Goal: Transaction & Acquisition: Purchase product/service

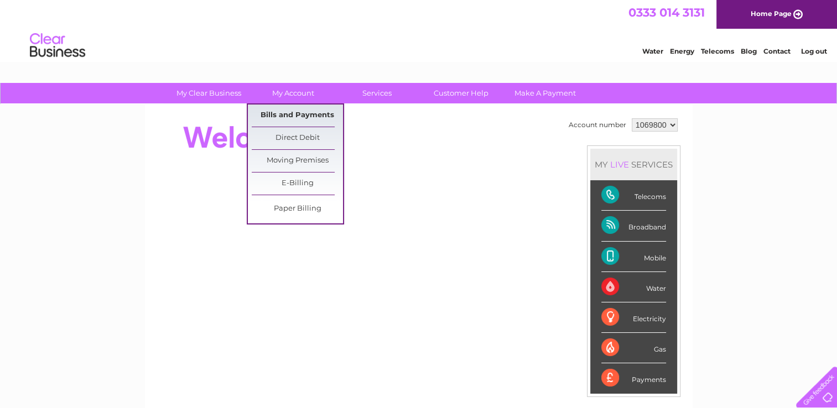
click at [302, 111] on link "Bills and Payments" at bounding box center [297, 116] width 91 height 22
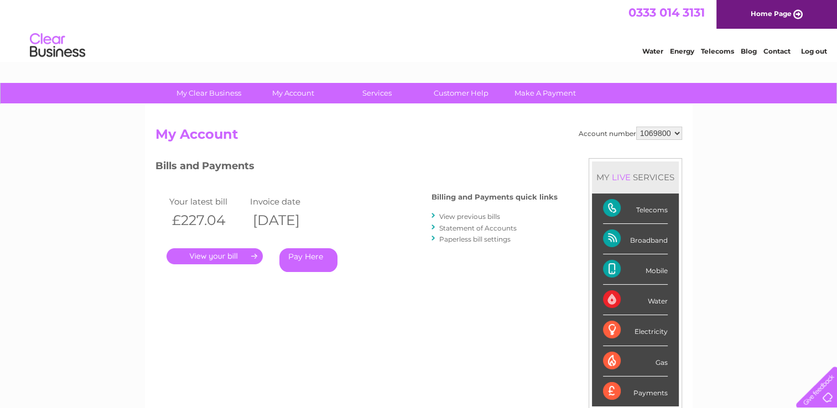
click at [230, 256] on link "." at bounding box center [215, 256] width 96 height 16
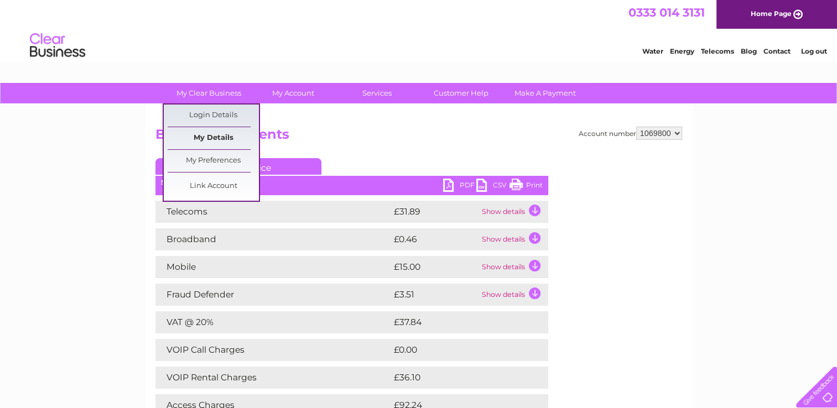
click at [214, 136] on link "My Details" at bounding box center [213, 138] width 91 height 22
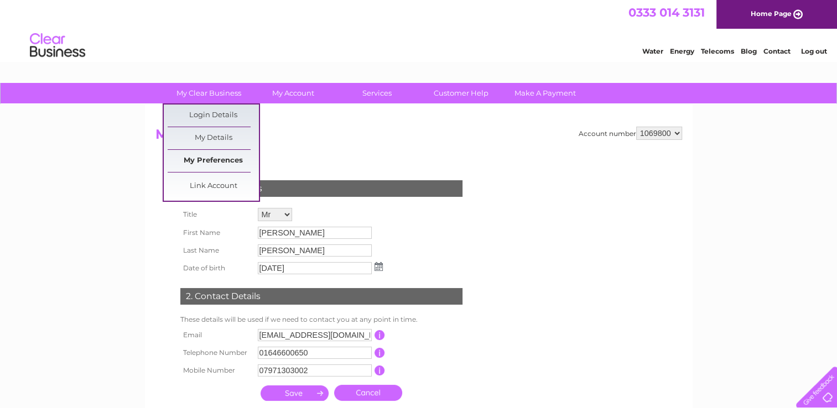
click at [219, 158] on link "My Preferences" at bounding box center [213, 161] width 91 height 22
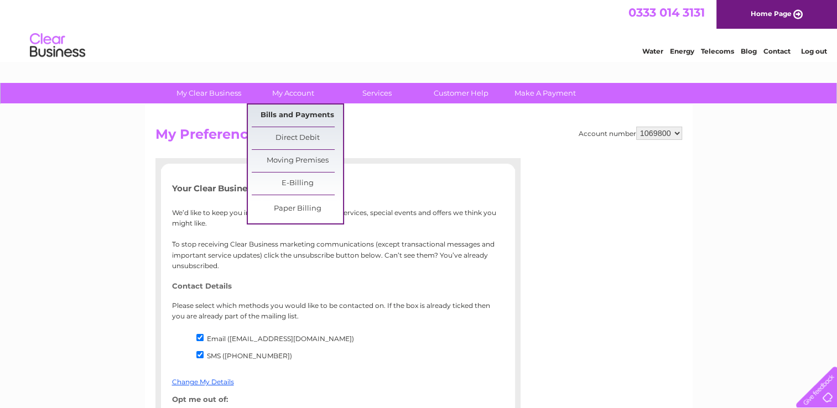
click at [306, 111] on link "Bills and Payments" at bounding box center [297, 116] width 91 height 22
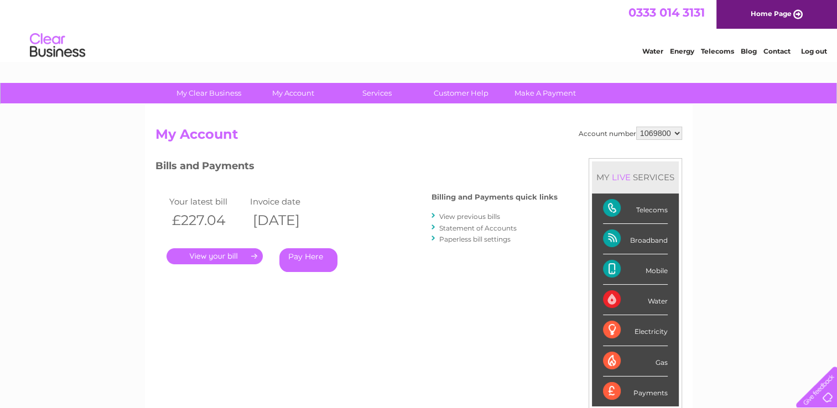
click at [232, 257] on link "." at bounding box center [215, 256] width 96 height 16
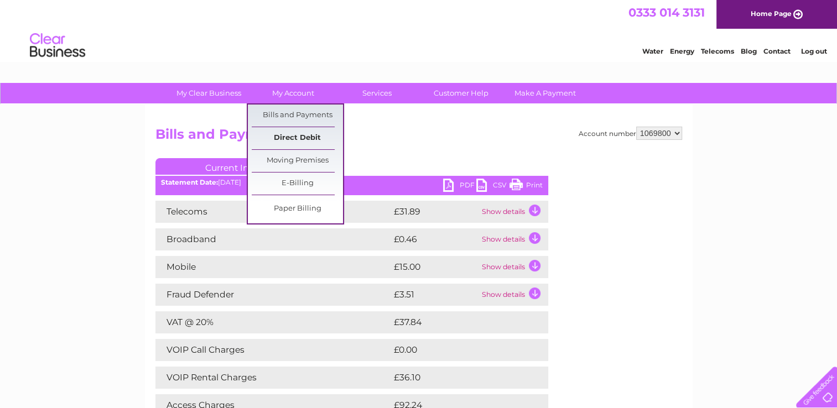
click at [305, 142] on link "Direct Debit" at bounding box center [297, 138] width 91 height 22
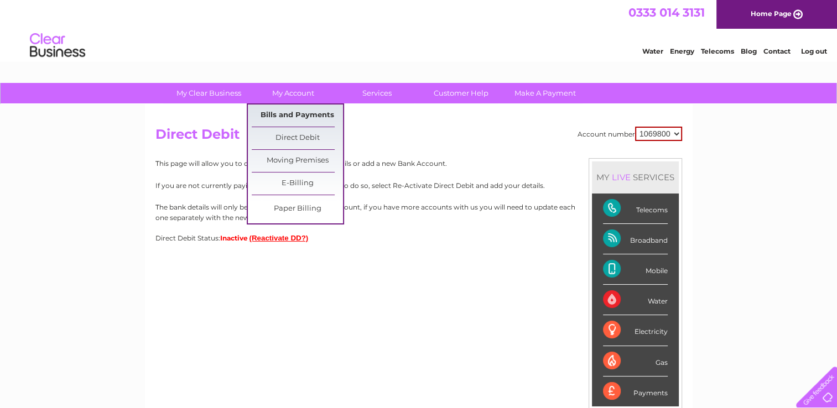
click at [292, 110] on link "Bills and Payments" at bounding box center [297, 116] width 91 height 22
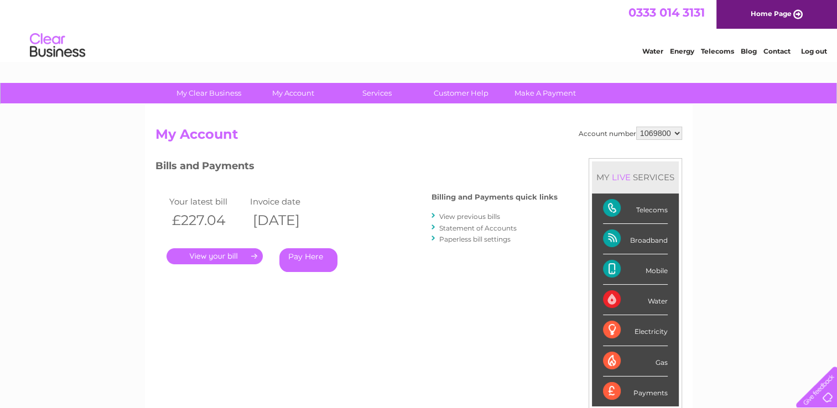
click at [224, 254] on link "." at bounding box center [215, 256] width 96 height 16
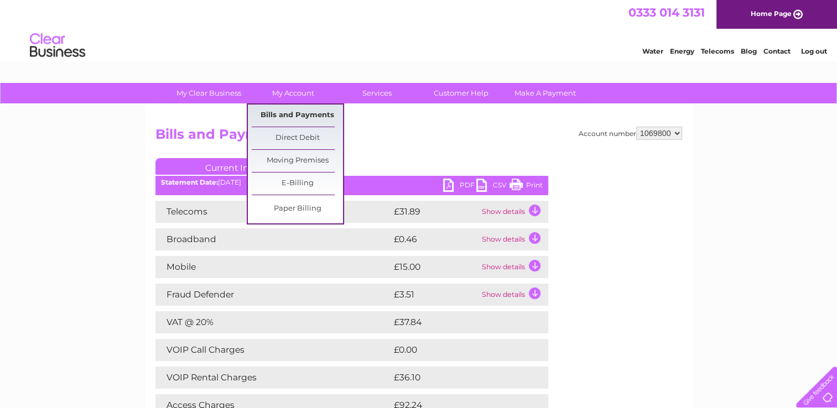
click at [311, 115] on link "Bills and Payments" at bounding box center [297, 116] width 91 height 22
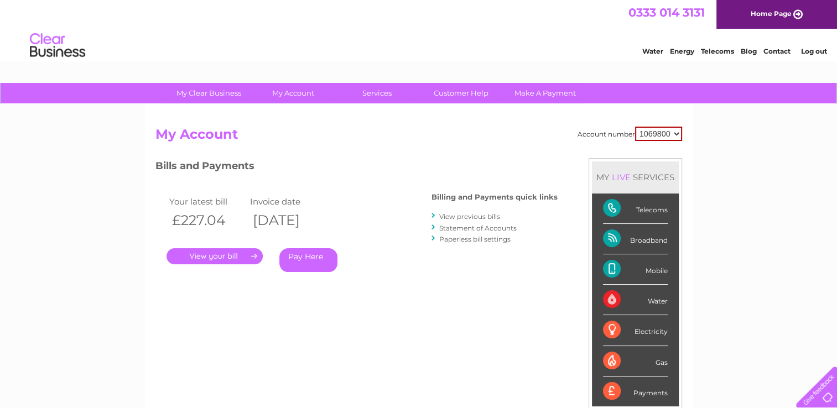
click at [479, 215] on link "View previous bills" at bounding box center [469, 216] width 61 height 8
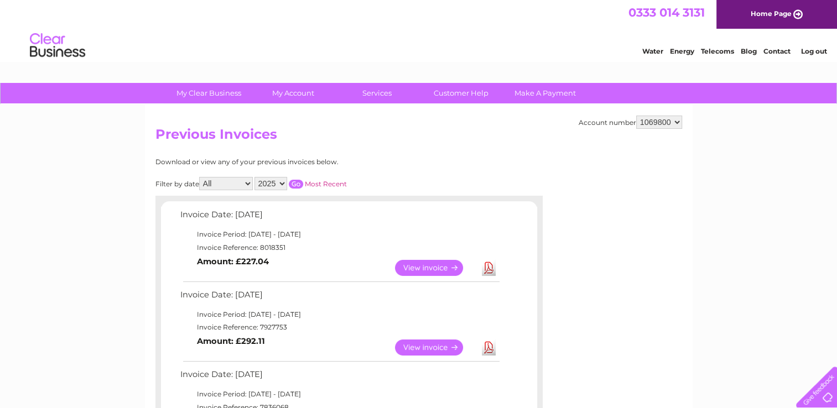
click at [439, 346] on link "View" at bounding box center [435, 348] width 81 height 16
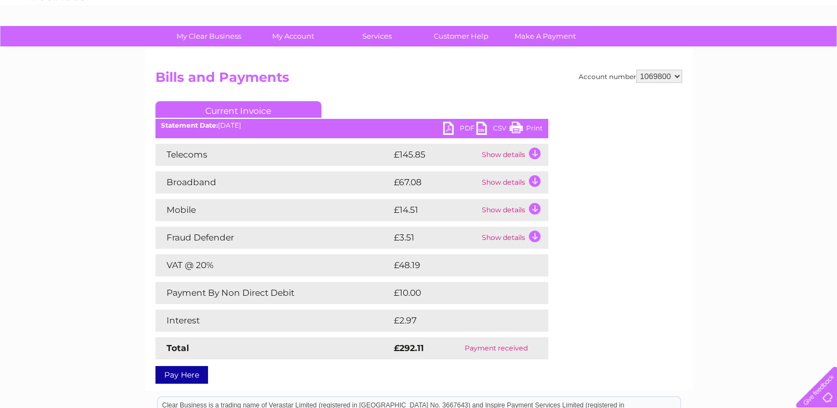
scroll to position [58, 0]
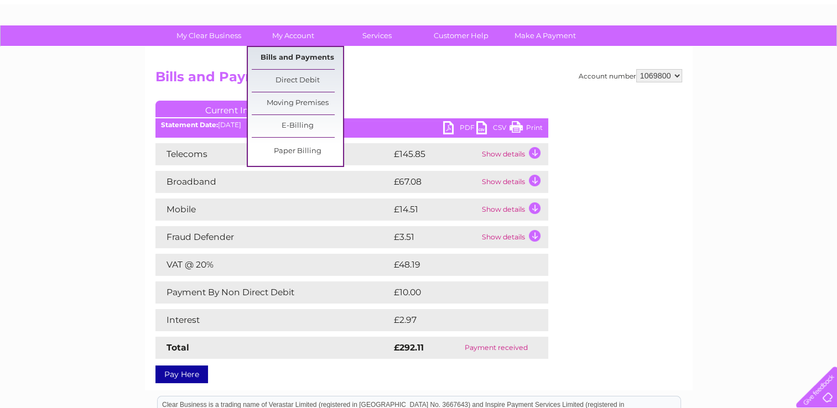
click at [296, 54] on link "Bills and Payments" at bounding box center [297, 58] width 91 height 22
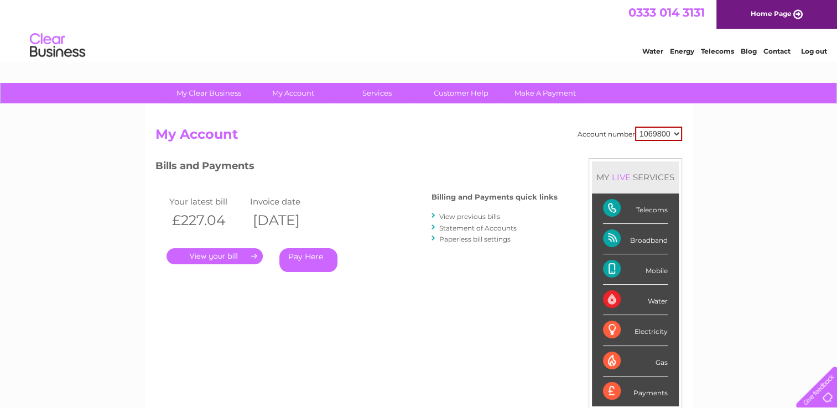
click at [489, 217] on link "View previous bills" at bounding box center [469, 216] width 61 height 8
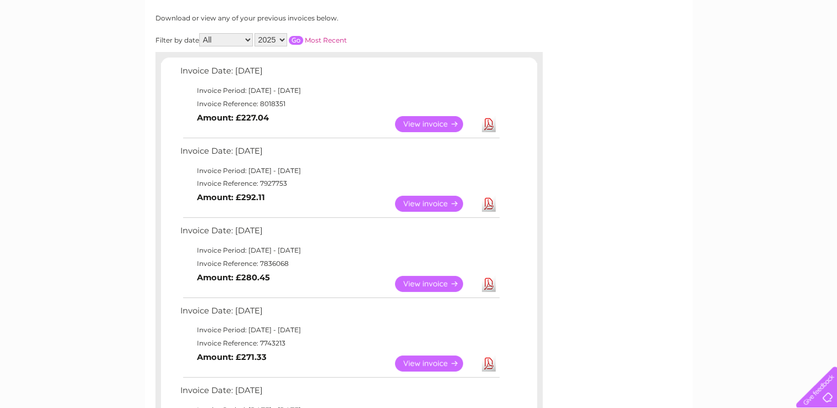
scroll to position [148, 0]
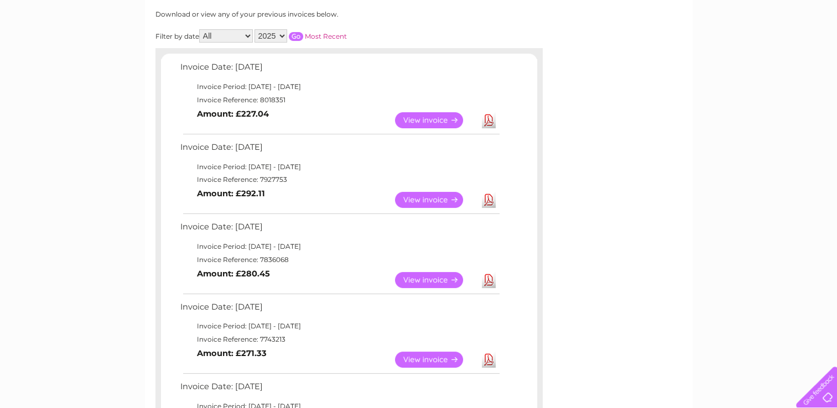
click at [429, 283] on link "View" at bounding box center [435, 280] width 81 height 16
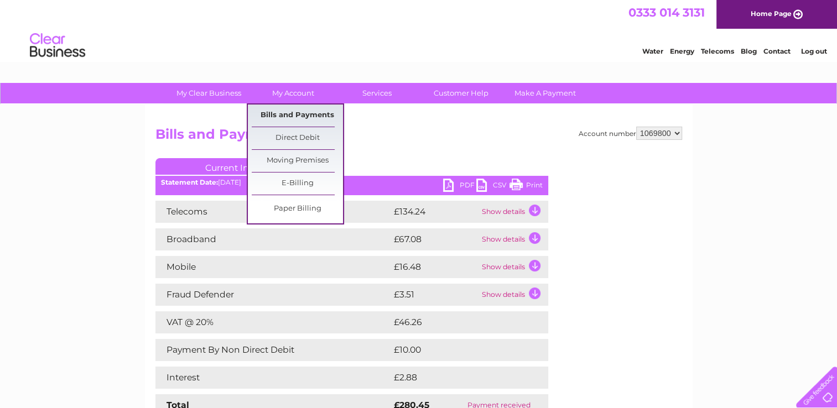
click at [298, 114] on link "Bills and Payments" at bounding box center [297, 116] width 91 height 22
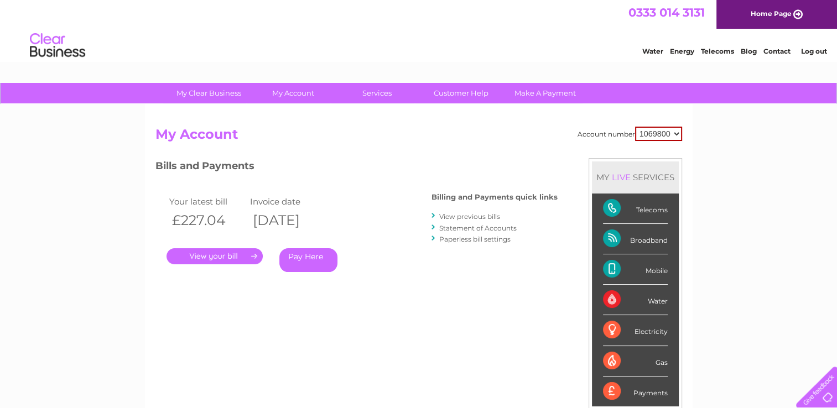
click at [219, 256] on link "." at bounding box center [215, 256] width 96 height 16
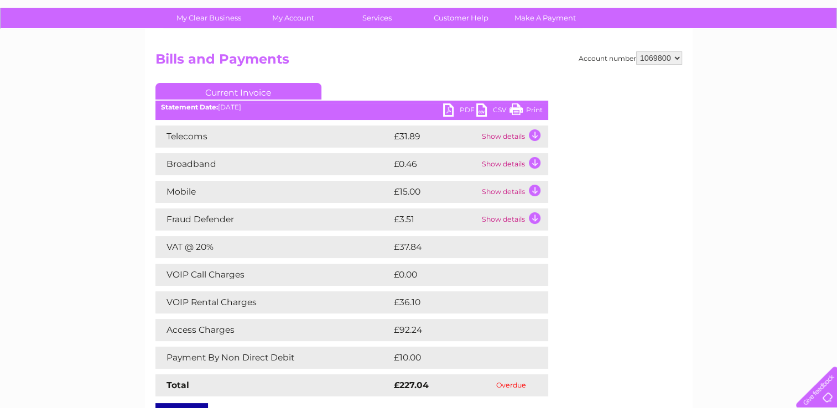
scroll to position [80, 0]
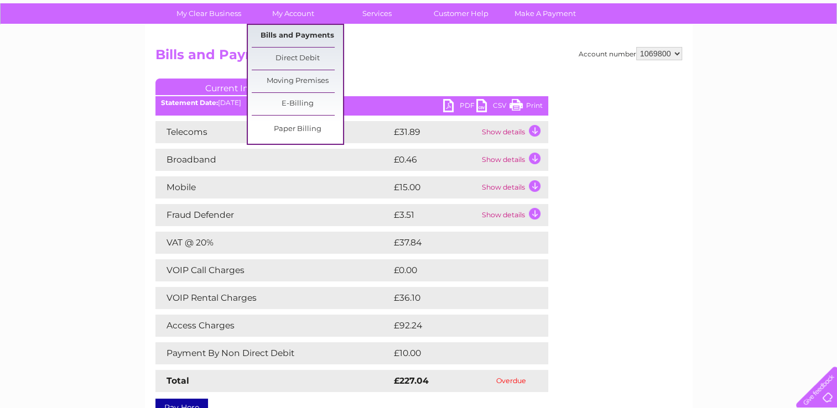
click at [295, 32] on link "Bills and Payments" at bounding box center [297, 36] width 91 height 22
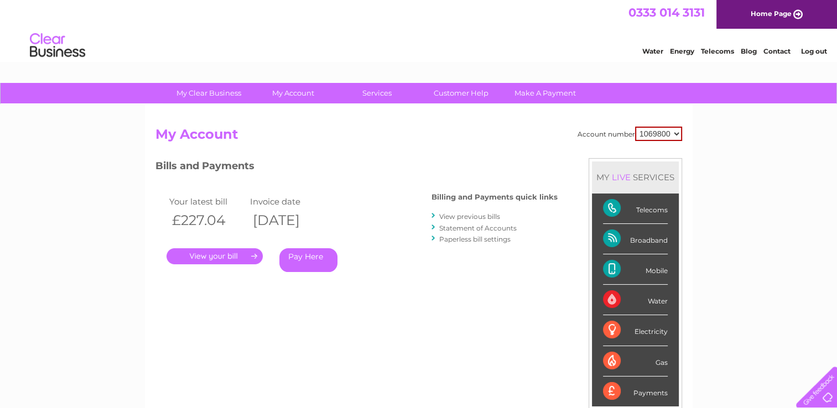
click at [462, 215] on link "View previous bills" at bounding box center [469, 216] width 61 height 8
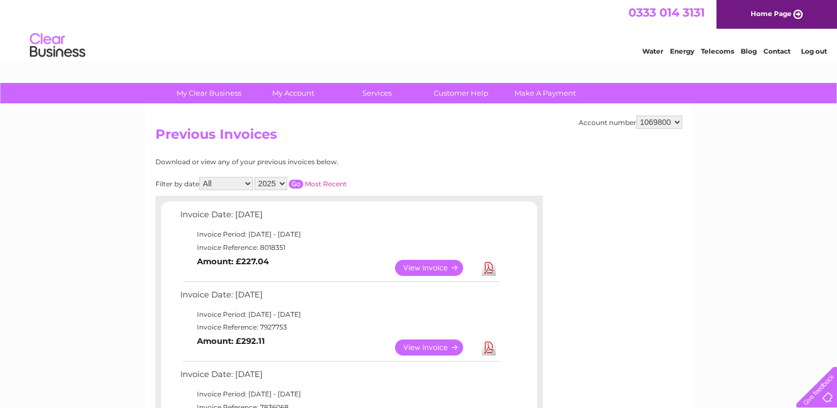
click at [423, 347] on link "View" at bounding box center [435, 348] width 81 height 16
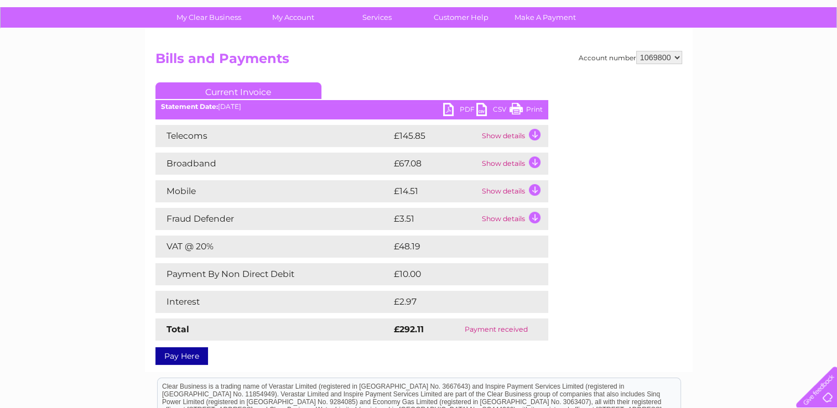
scroll to position [82, 0]
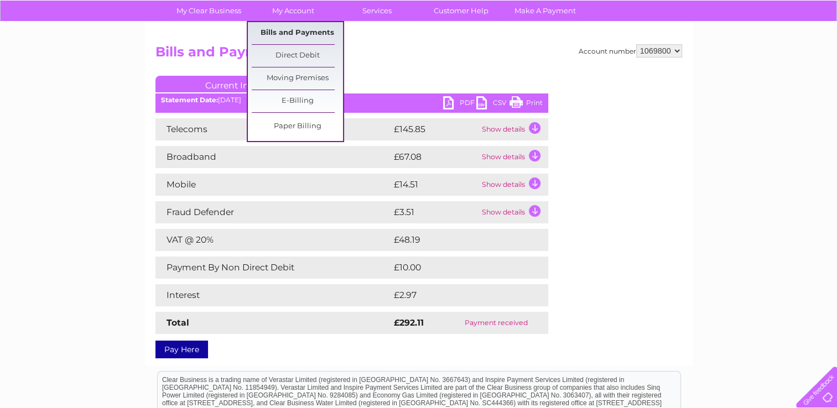
click at [294, 36] on link "Bills and Payments" at bounding box center [297, 33] width 91 height 22
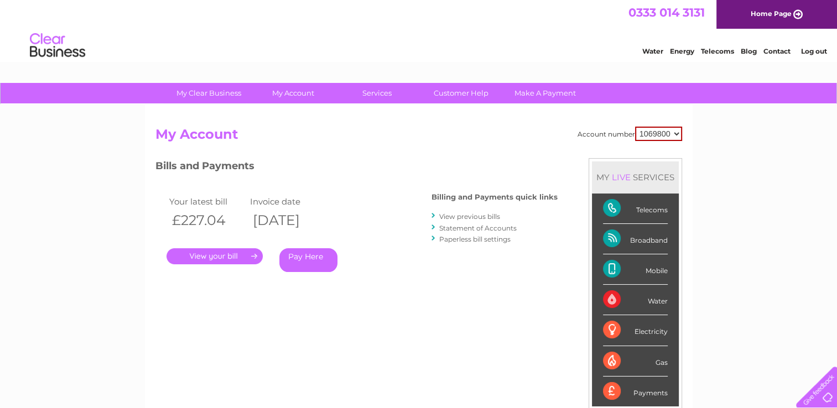
click at [471, 213] on link "View previous bills" at bounding box center [469, 216] width 61 height 8
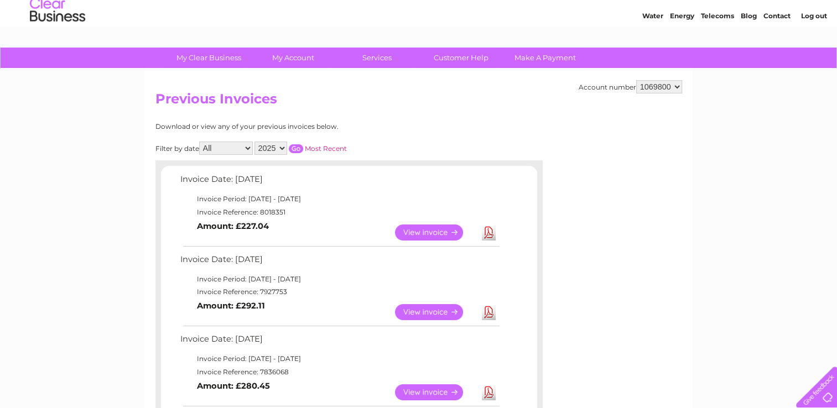
scroll to position [106, 0]
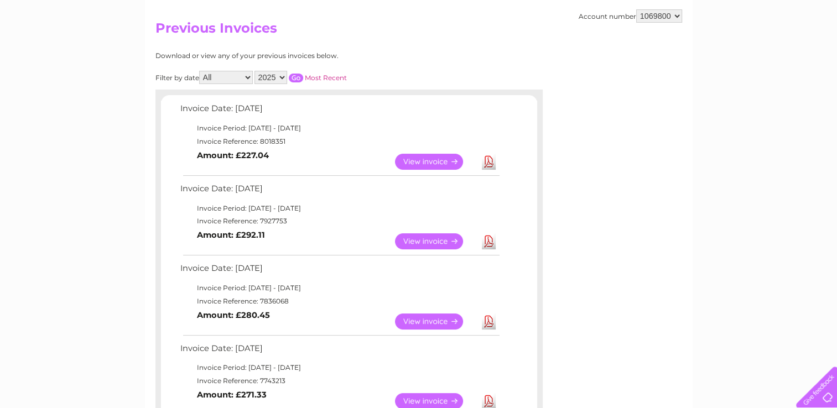
click at [445, 318] on link "View" at bounding box center [435, 322] width 81 height 16
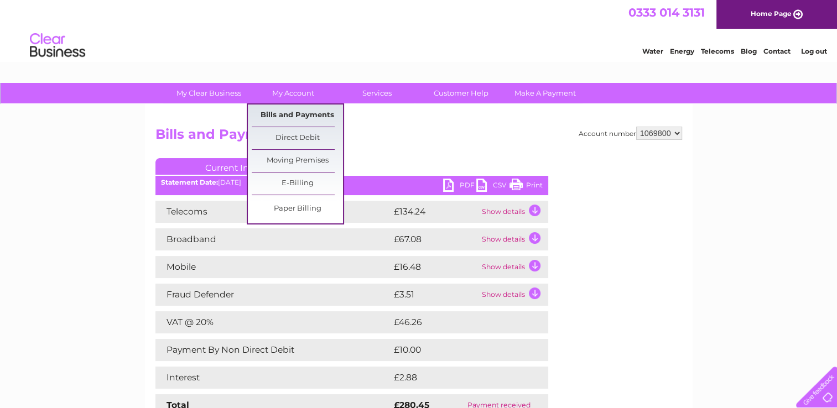
click at [290, 112] on link "Bills and Payments" at bounding box center [297, 116] width 91 height 22
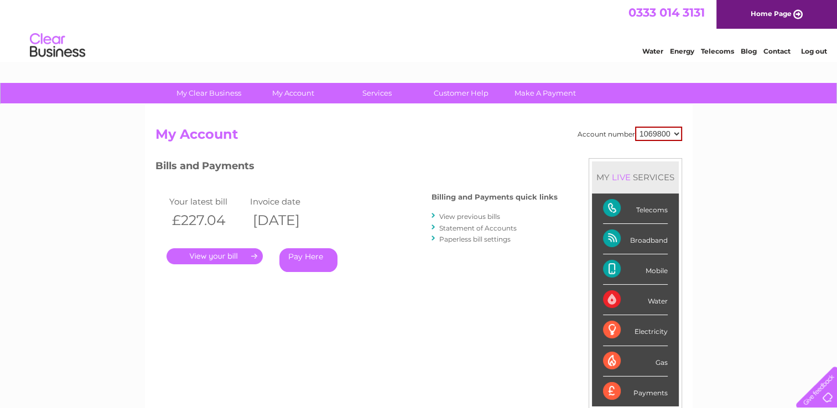
click at [222, 257] on link "." at bounding box center [215, 256] width 96 height 16
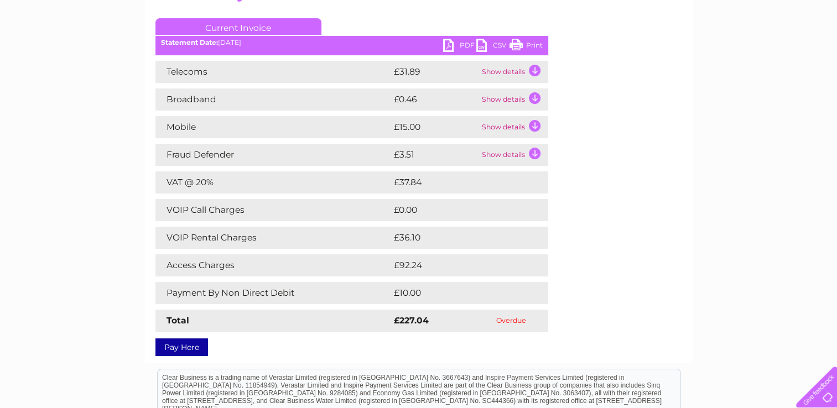
scroll to position [157, 0]
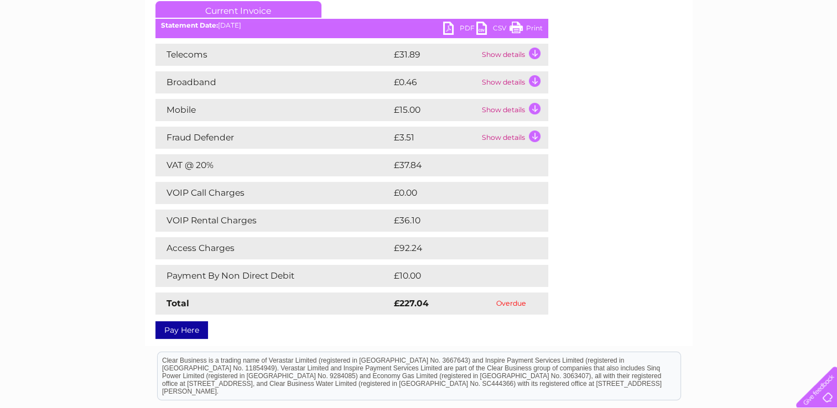
click at [193, 332] on link "Pay Here" at bounding box center [181, 330] width 53 height 18
click at [184, 329] on link "Pay Here" at bounding box center [181, 330] width 53 height 18
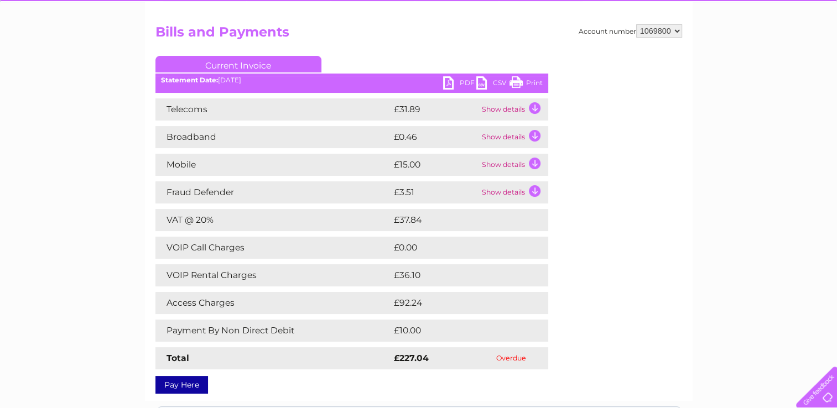
scroll to position [0, 0]
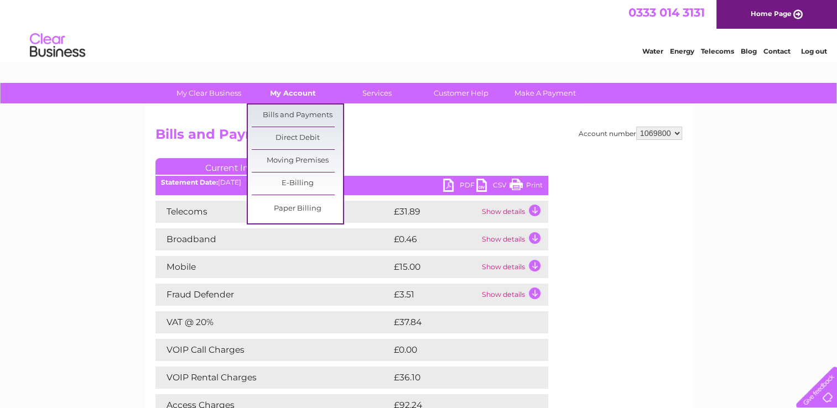
click at [302, 92] on link "My Account" at bounding box center [292, 93] width 91 height 20
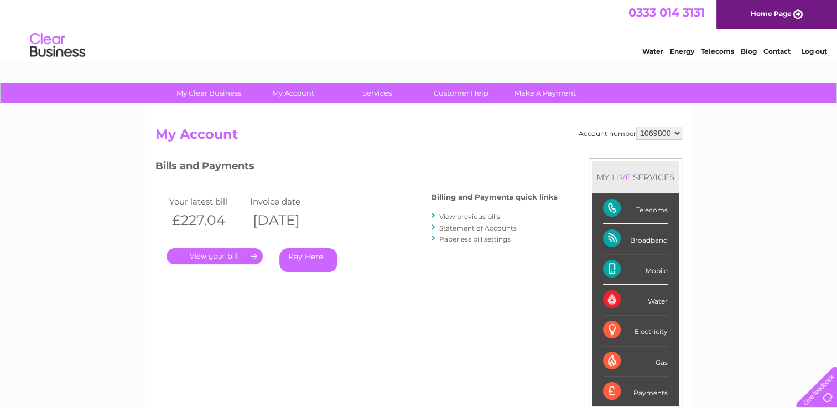
click at [303, 259] on link "Pay Here" at bounding box center [308, 260] width 58 height 24
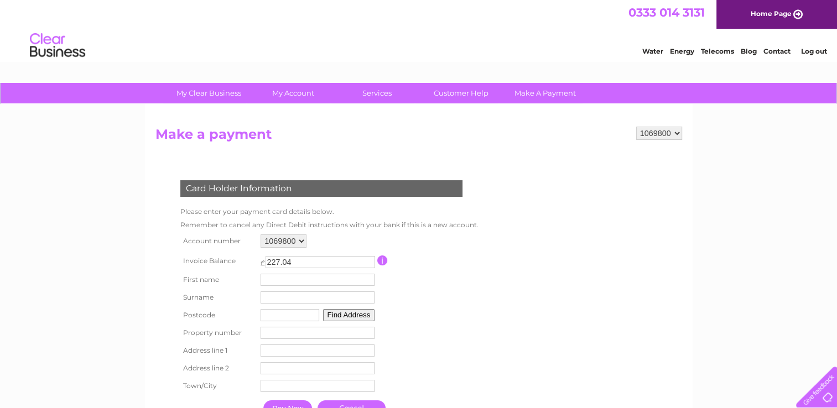
click at [318, 283] on input "text" at bounding box center [318, 280] width 114 height 12
type input "Adrian"
type input "phillips"
type input "SA625XX"
type input "27 Barham Road, Trecwn, HAverfordwest, SA62 5XX"
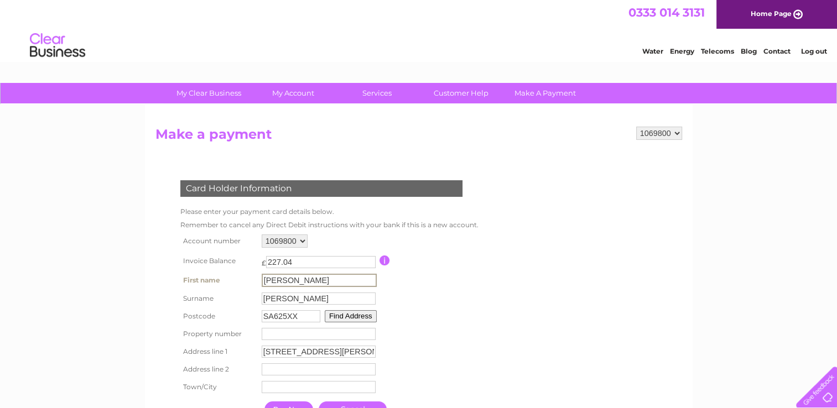
type input "Trecwn"
type input "Haverfordwest"
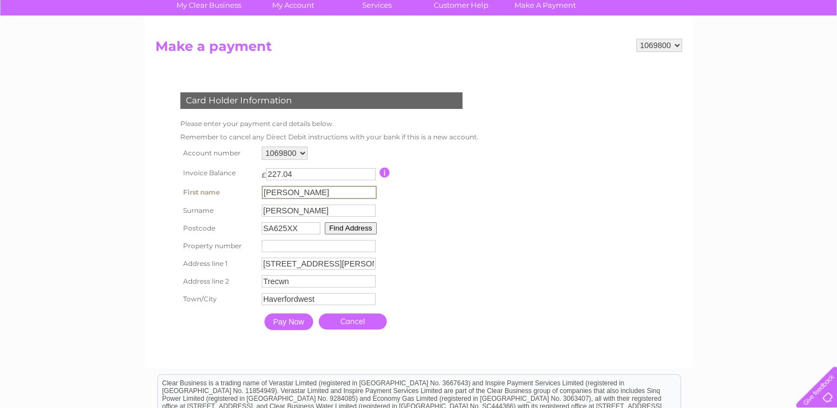
scroll to position [90, 0]
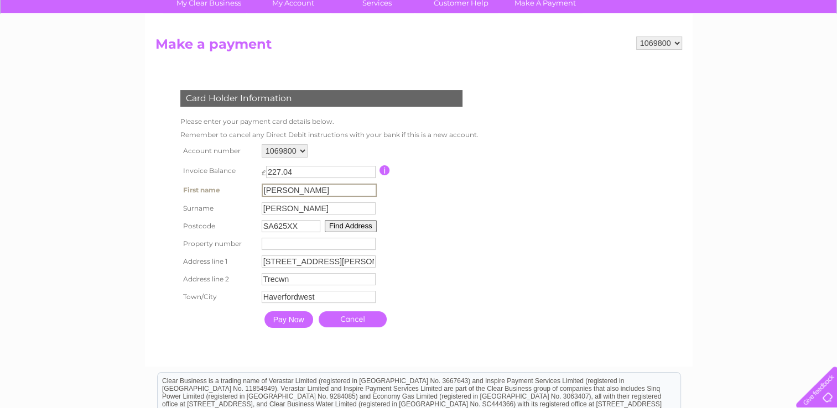
click at [288, 318] on input "Pay Now" at bounding box center [288, 319] width 49 height 17
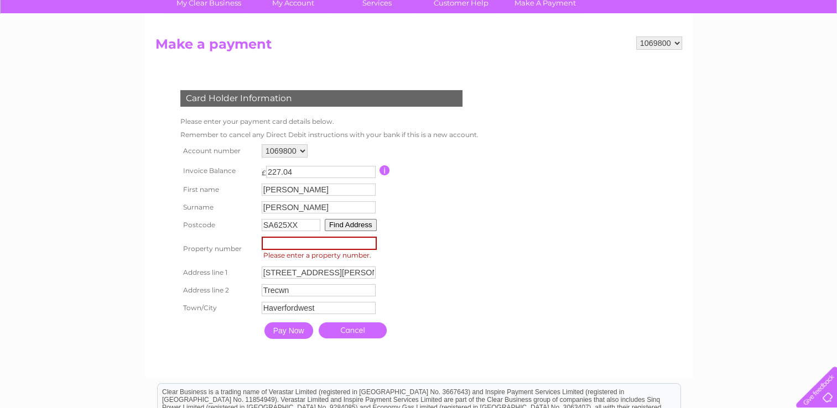
click at [289, 228] on input "SA625XX" at bounding box center [291, 225] width 59 height 12
click at [264, 247] on input "number" at bounding box center [319, 243] width 115 height 13
type input "1"
click at [297, 248] on input "number" at bounding box center [319, 243] width 115 height 13
type input "-2"
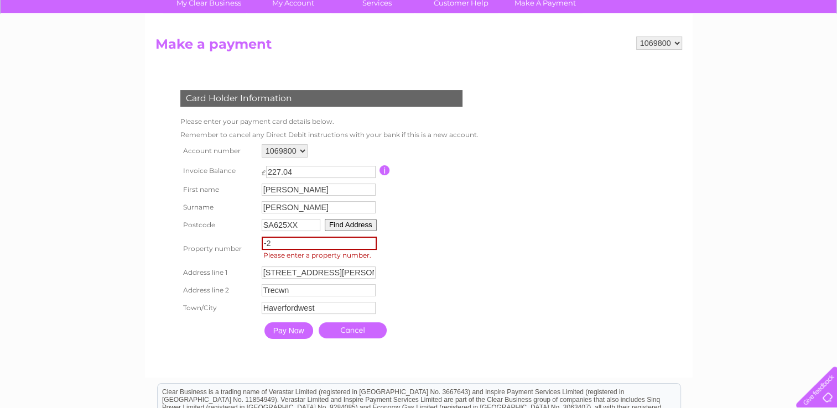
click at [366, 244] on input "-2" at bounding box center [319, 243] width 115 height 13
type input "-1"
click at [313, 191] on input "Adrian" at bounding box center [319, 190] width 114 height 12
click at [505, 235] on form "1069800 Make a payment Card Holder Information Please enter your payment card d…" at bounding box center [418, 202] width 527 height 330
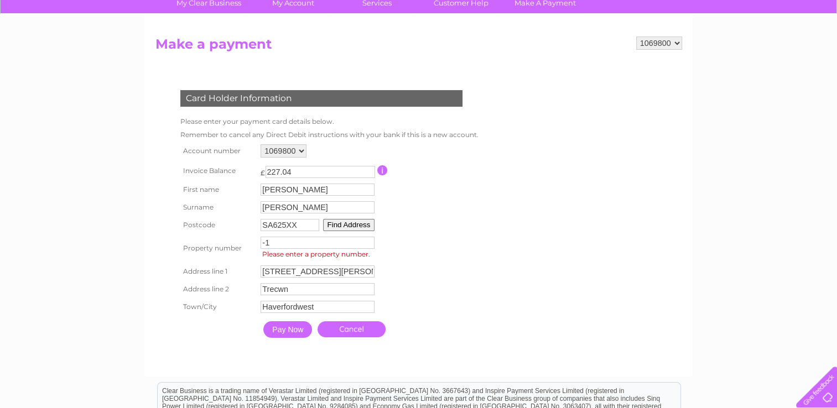
click at [299, 243] on input "-1" at bounding box center [318, 243] width 114 height 12
click at [314, 245] on input "-1" at bounding box center [318, 243] width 114 height 12
type input "27"
click at [288, 330] on input "Pay Now" at bounding box center [287, 329] width 49 height 17
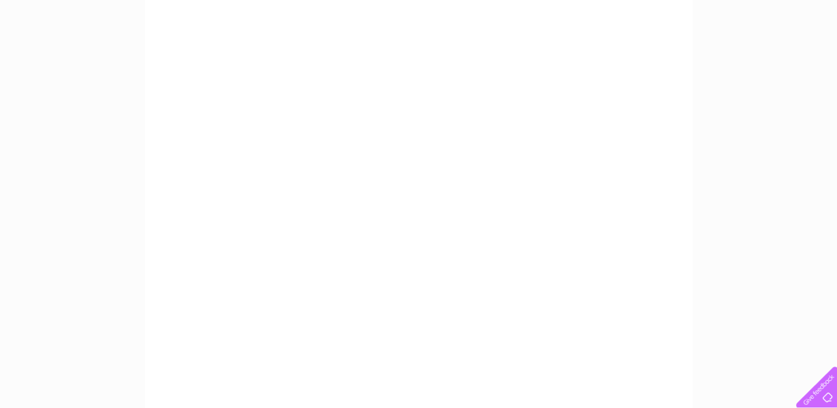
scroll to position [144, 0]
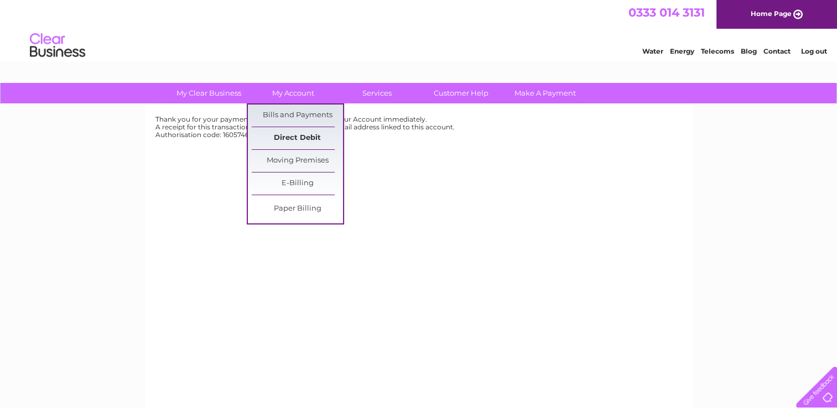
click at [289, 136] on link "Direct Debit" at bounding box center [297, 138] width 91 height 22
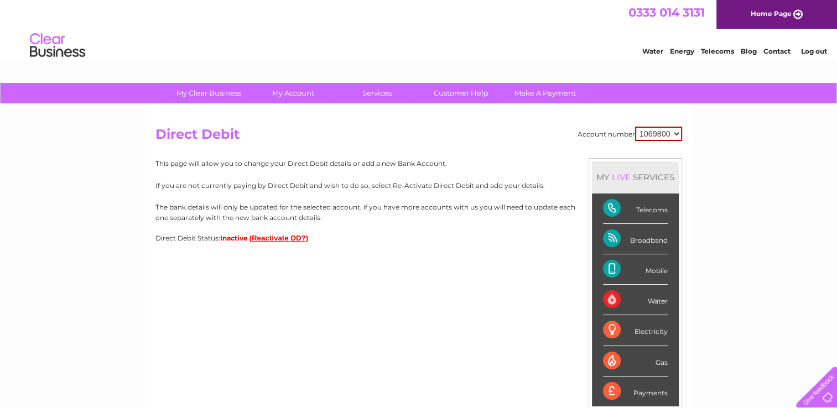
click at [285, 241] on button "(Reactivate DD?)" at bounding box center [279, 238] width 59 height 8
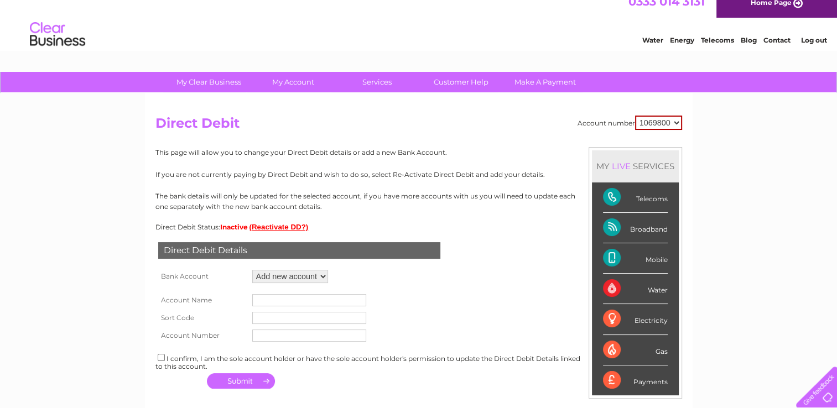
scroll to position [77, 0]
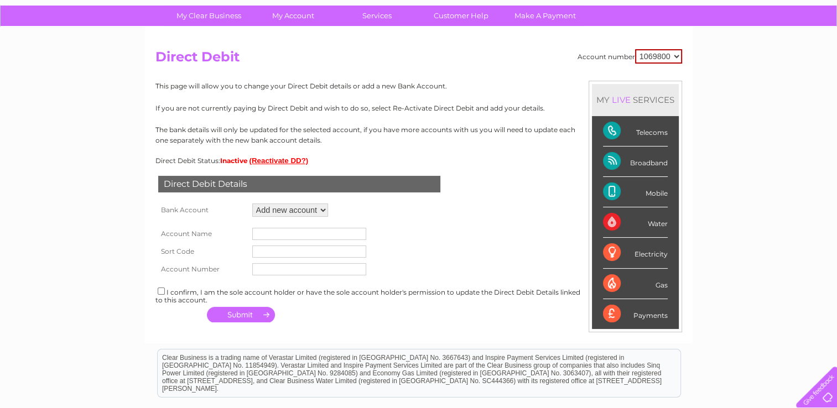
click at [324, 215] on select "Add new account ****4260 ****4260" at bounding box center [290, 210] width 76 height 13
click at [252, 204] on select "Add new account ****4260 ****4260" at bounding box center [290, 210] width 76 height 13
click at [311, 232] on input "text" at bounding box center [309, 234] width 114 height 12
type input "Mr [PERSON_NAME] it removals pembrokeshire ltd"
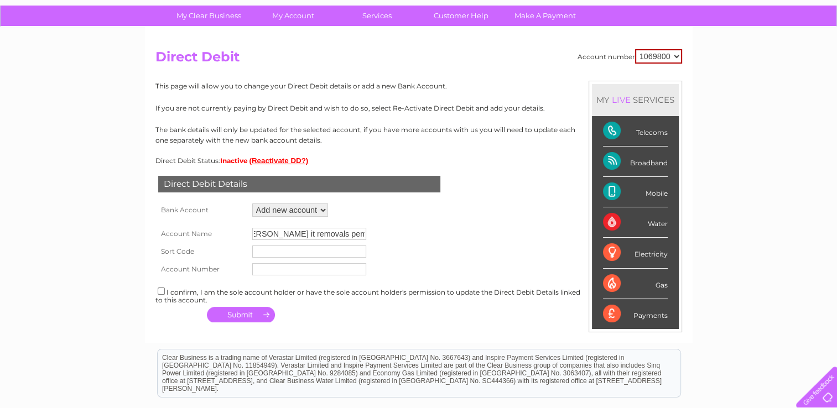
click at [276, 250] on input "text" at bounding box center [309, 252] width 114 height 12
type input "040003"
click at [285, 266] on input "text" at bounding box center [309, 269] width 114 height 12
type input "03638650"
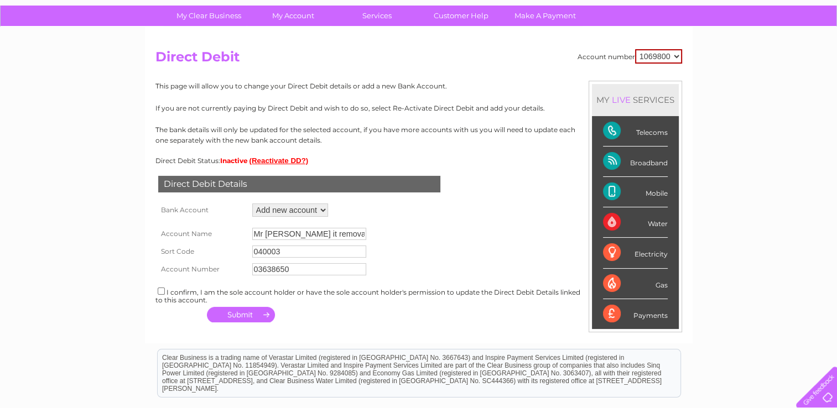
click at [163, 290] on input "checkbox" at bounding box center [161, 291] width 7 height 7
checkbox input "true"
click at [251, 315] on button "button" at bounding box center [241, 314] width 68 height 15
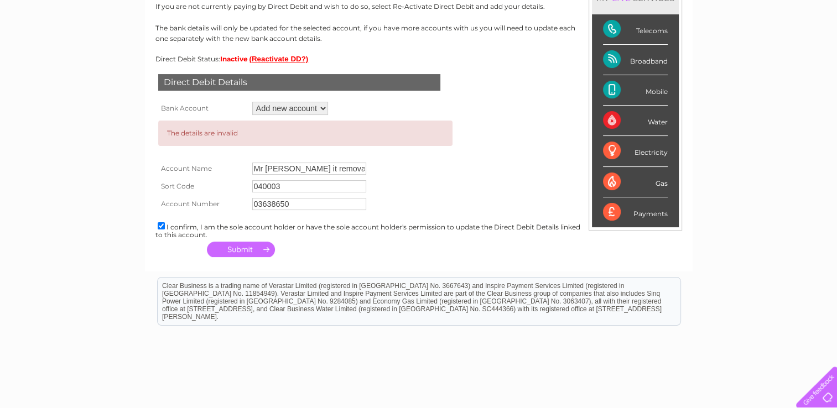
scroll to position [186, 0]
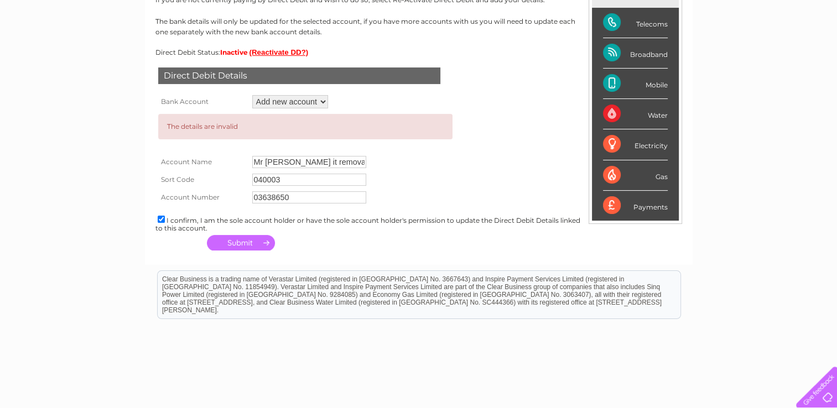
click at [250, 245] on button "button" at bounding box center [241, 242] width 68 height 15
click at [359, 164] on input "Mr [PERSON_NAME] it removals pembrokeshire ltd" at bounding box center [309, 162] width 114 height 12
click at [357, 160] on input "Mr [PERSON_NAME] it removals pembrokeshire ltd" at bounding box center [309, 162] width 114 height 12
type input "Mr [PERSON_NAME] it removals pembrokeshire ltd"
click at [254, 245] on button "button" at bounding box center [241, 242] width 68 height 15
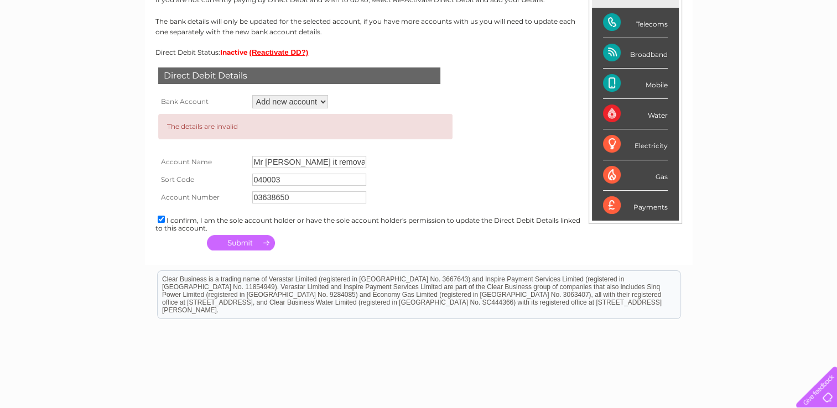
click at [358, 166] on input "Mr [PERSON_NAME] it removals pembrokeshire ltd" at bounding box center [309, 162] width 114 height 12
type input "M"
type input "[PERSON_NAME]"
click at [253, 239] on button "button" at bounding box center [241, 242] width 68 height 15
click at [322, 100] on select "Add new account ****4260 ****4260" at bounding box center [290, 101] width 76 height 13
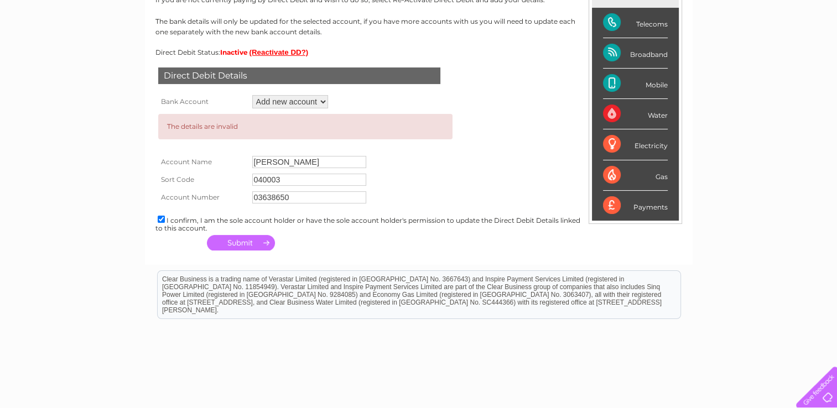
click at [252, 95] on select "Add new account ****4260 ****4260" at bounding box center [290, 101] width 76 height 13
click at [325, 159] on input "[PERSON_NAME]" at bounding box center [309, 162] width 114 height 12
type input "a"
type input "Mr [PERSON_NAME] It Removals Pembrokeshire LTD"
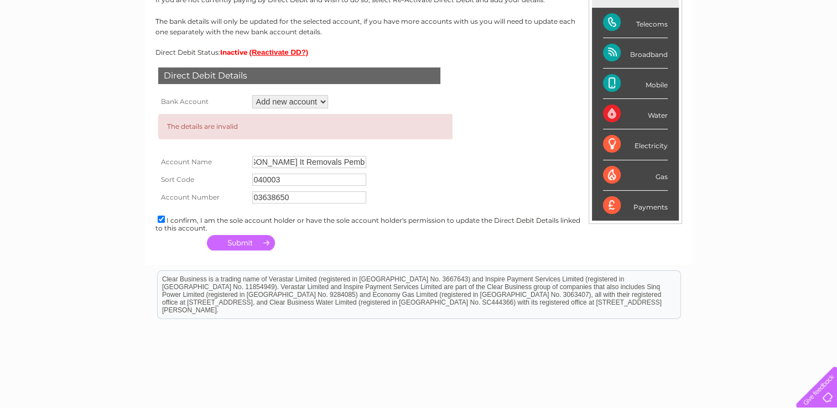
click at [248, 245] on button "button" at bounding box center [241, 242] width 68 height 15
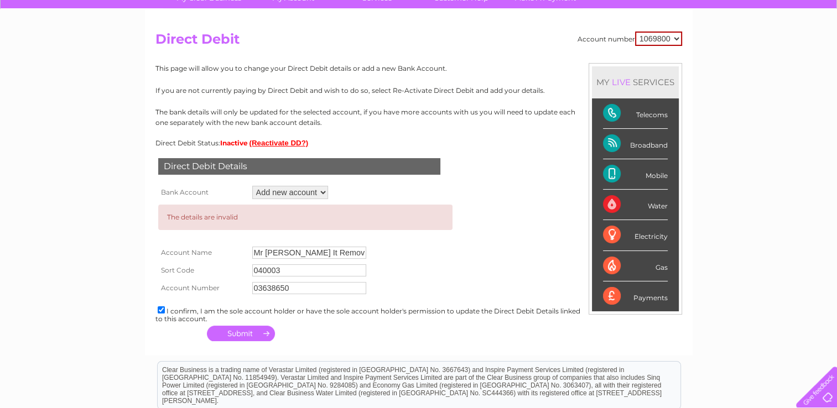
scroll to position [95, 0]
click at [323, 195] on select "Add new account ****4260 ****4260" at bounding box center [290, 192] width 76 height 13
click at [252, 186] on select "Add new account ****4260 ****4260" at bounding box center [290, 192] width 76 height 13
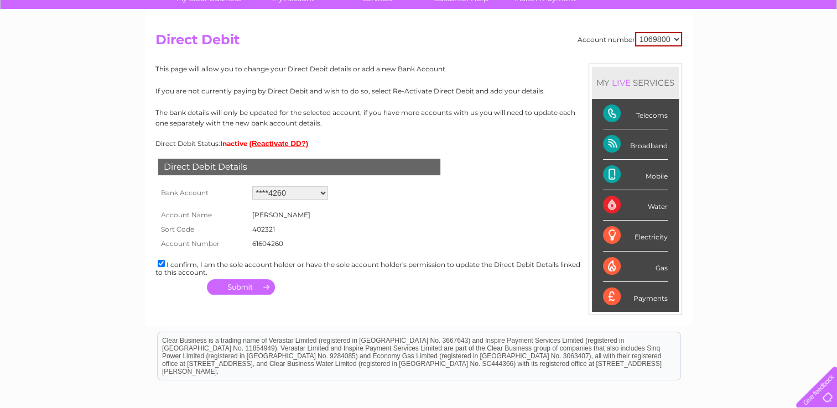
click at [322, 195] on select "Add new account ****4260 ****4260" at bounding box center [290, 192] width 76 height 13
click at [252, 186] on select "Add new account ****4260 ****4260" at bounding box center [290, 192] width 76 height 13
click at [323, 194] on select "Add new account ****4260 ****4260" at bounding box center [290, 192] width 76 height 13
select select "0"
click at [252, 186] on select "Add new account ****4260 ****4260" at bounding box center [290, 192] width 76 height 13
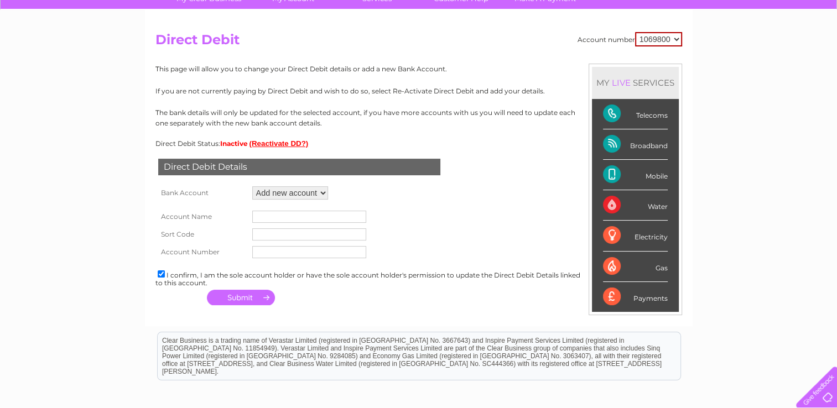
click at [288, 214] on input "text" at bounding box center [309, 217] width 114 height 12
type input "Mr [PERSON_NAME] it removals pembrokeshire ltd"
click at [290, 233] on input "text" at bounding box center [309, 234] width 114 height 12
type input "04-00-03"
click at [297, 257] on input "text" at bounding box center [309, 252] width 114 height 12
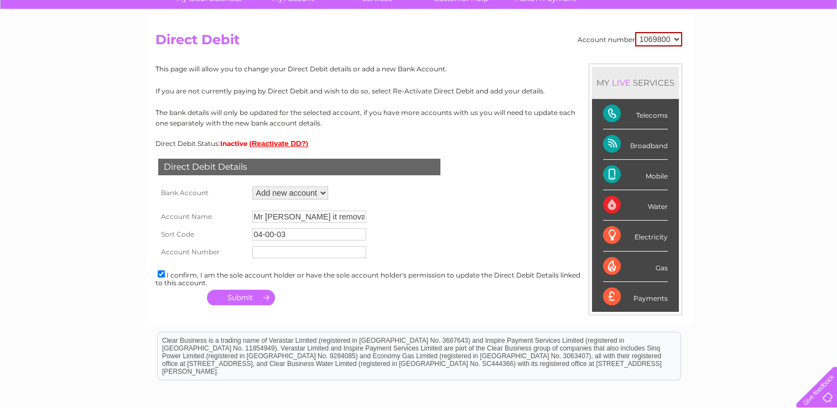
type input "03638650"
click at [253, 294] on button "button" at bounding box center [241, 297] width 68 height 15
